Goal: Task Accomplishment & Management: Use online tool/utility

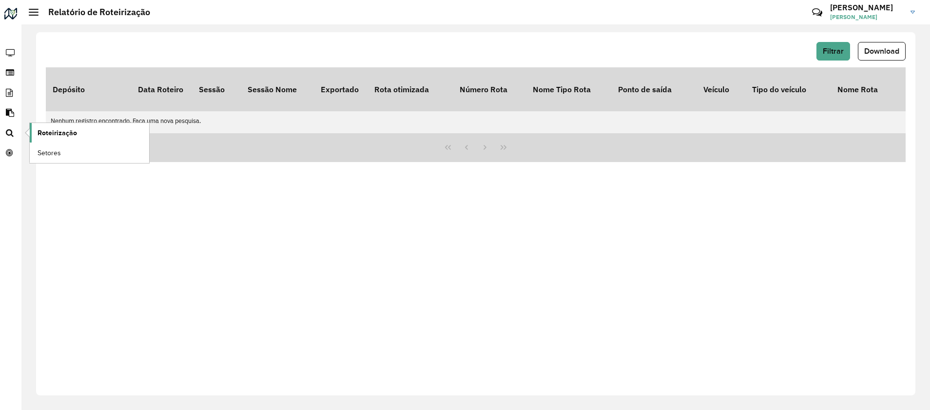
click at [48, 131] on span "Roteirização" at bounding box center [57, 133] width 39 height 10
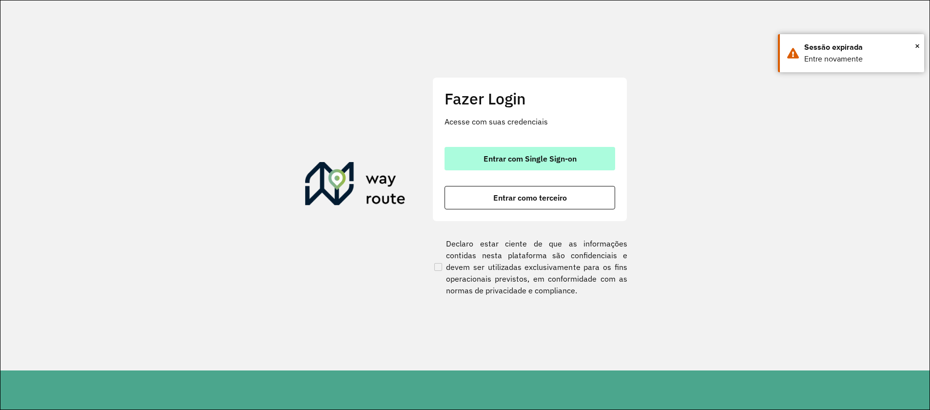
click at [597, 151] on button "Entrar com Single Sign-on" at bounding box center [530, 158] width 171 height 23
